Goal: Find specific page/section: Find specific page/section

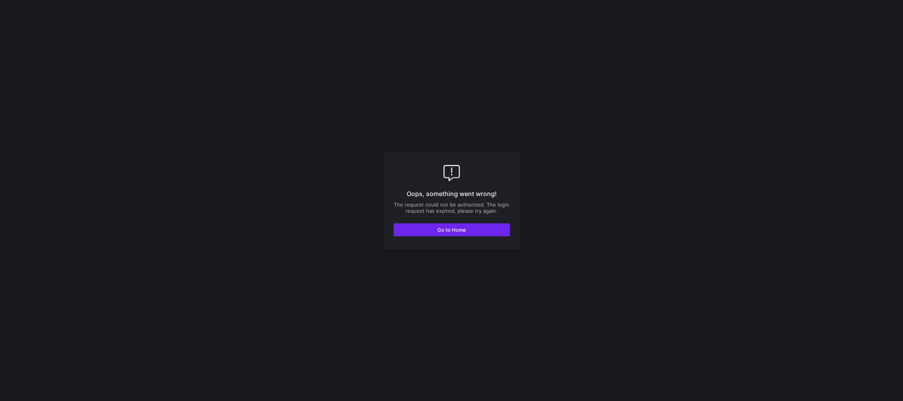
click at [486, 233] on span "button" at bounding box center [452, 230] width 116 height 12
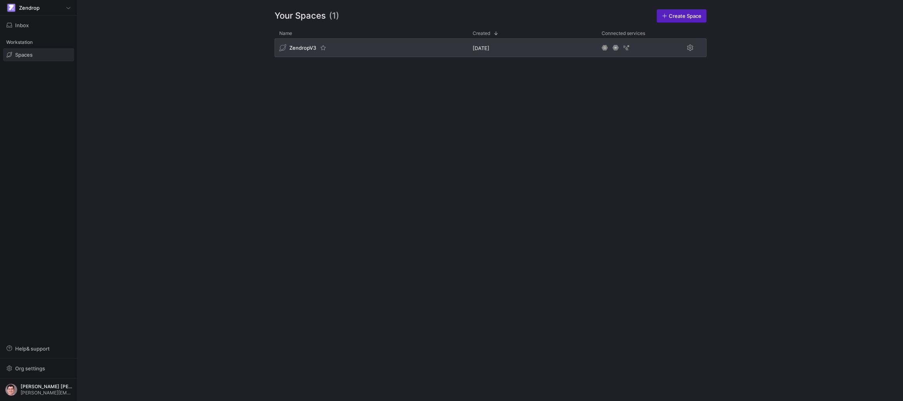
click at [302, 52] on div "ZendropV3" at bounding box center [370, 47] width 193 height 19
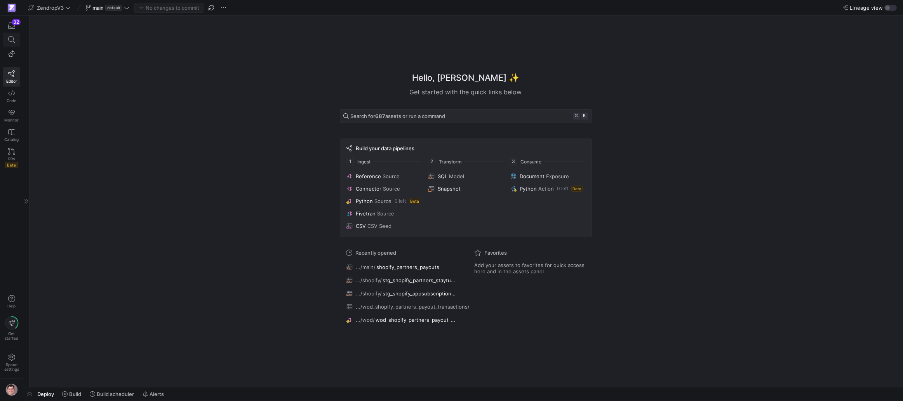
click at [13, 39] on icon at bounding box center [11, 39] width 7 height 7
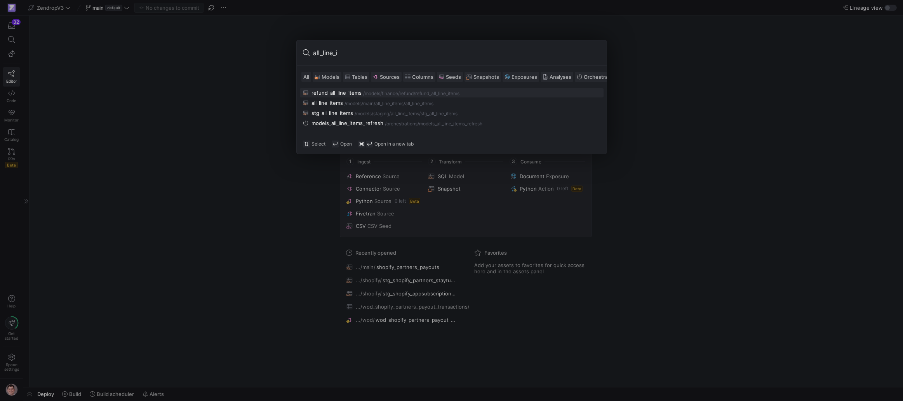
type input "all_line_it"
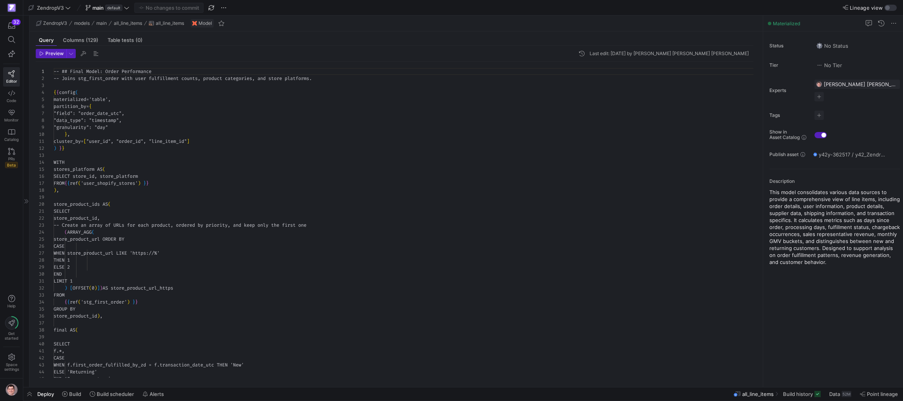
scroll to position [70, 0]
click at [72, 38] on span "Columns (129)" at bounding box center [80, 40] width 35 height 5
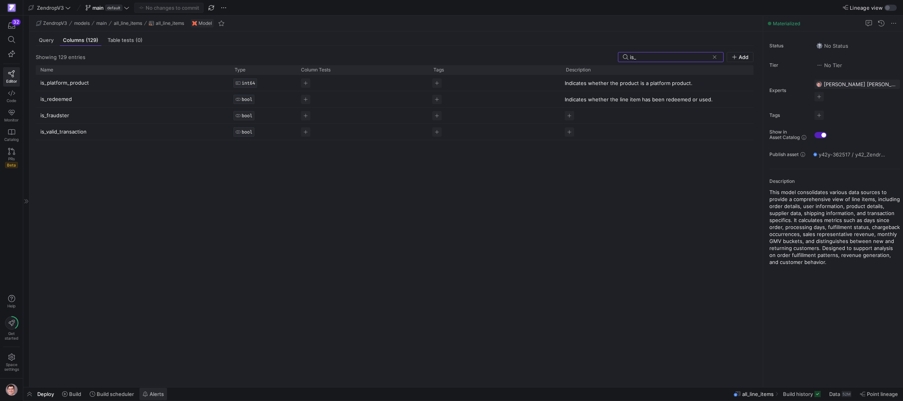
type input "is_"
